Goal: Task Accomplishment & Management: Manage account settings

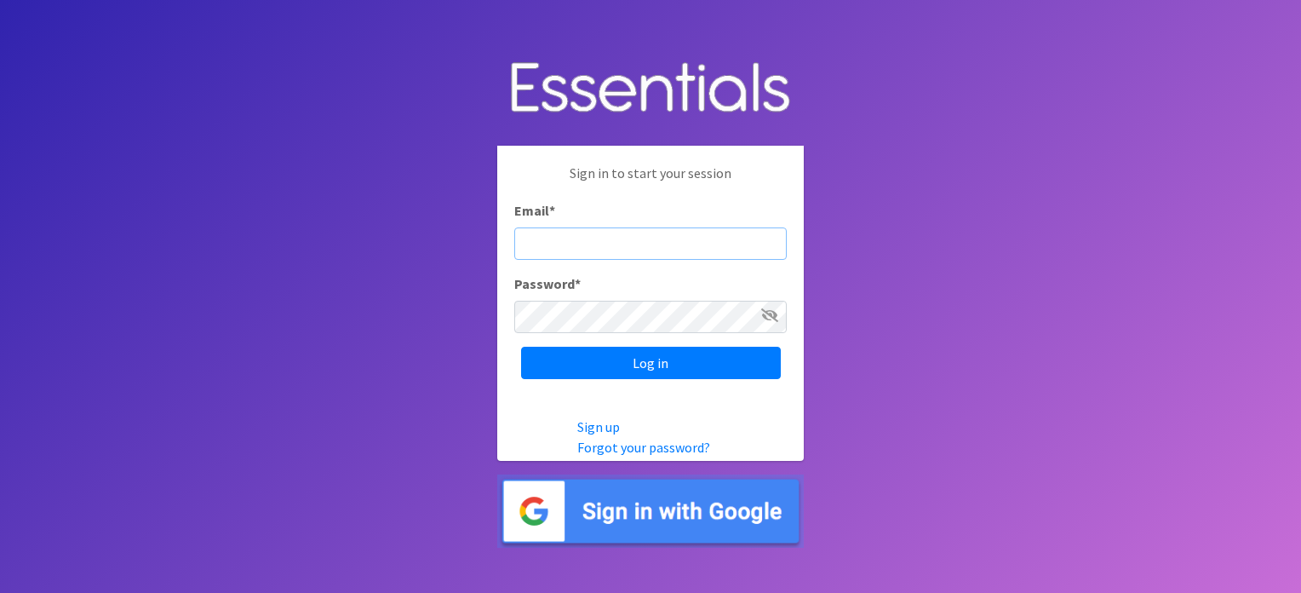
click at [685, 242] on input "Email *" at bounding box center [650, 243] width 273 height 32
type input "[EMAIL_ADDRESS][DOMAIN_NAME]"
click at [771, 316] on icon at bounding box center [769, 315] width 17 height 14
click at [521, 347] on input "Log in" at bounding box center [651, 363] width 260 height 32
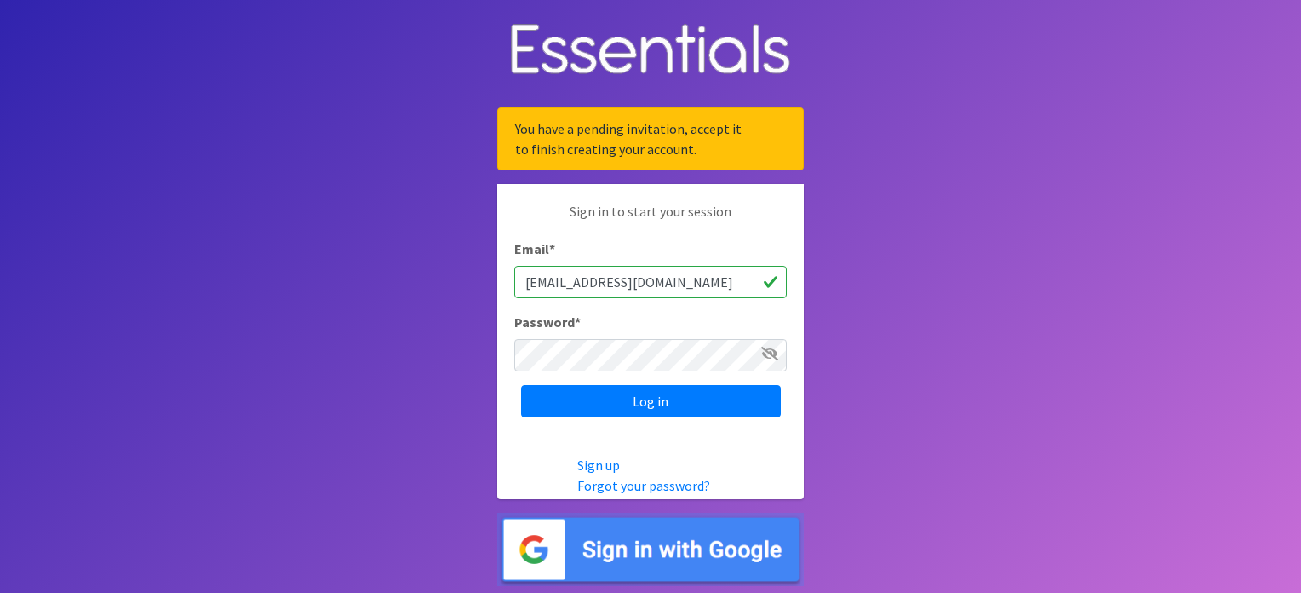
drag, startPoint x: 695, startPoint y: 282, endPoint x: 445, endPoint y: 275, distance: 250.5
click at [445, 275] on body "You have a pending invitation, accept it to finish creating your account. Sign …" at bounding box center [650, 296] width 1301 height 593
type input "lexparkdirector@carenetsomd.org"
